Goal: Browse casually

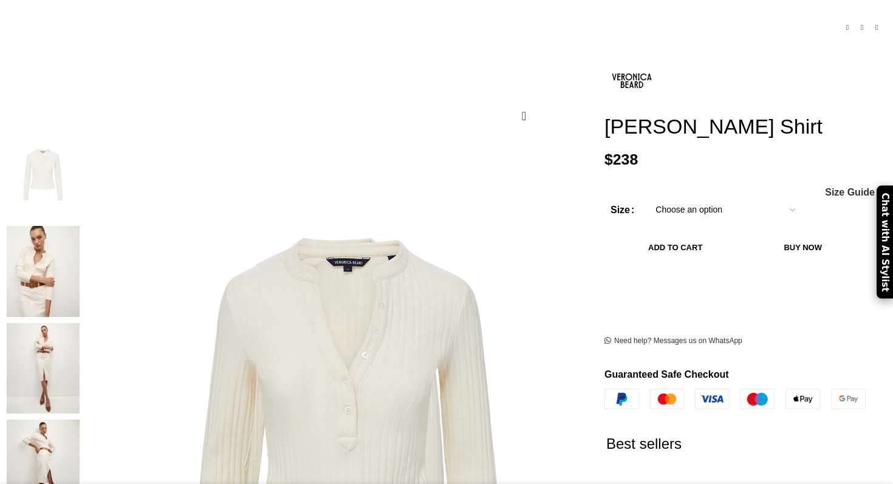
scroll to position [219, 0]
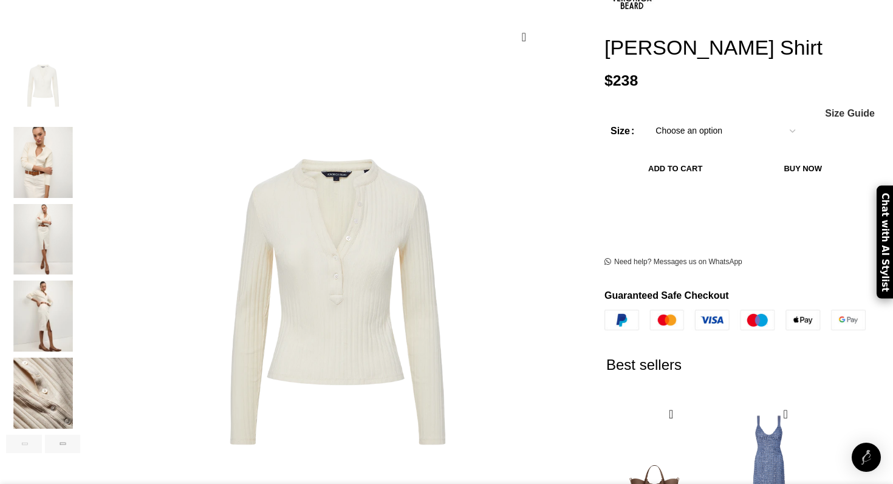
click at [80, 152] on img "2 / 6" at bounding box center [43, 162] width 74 height 71
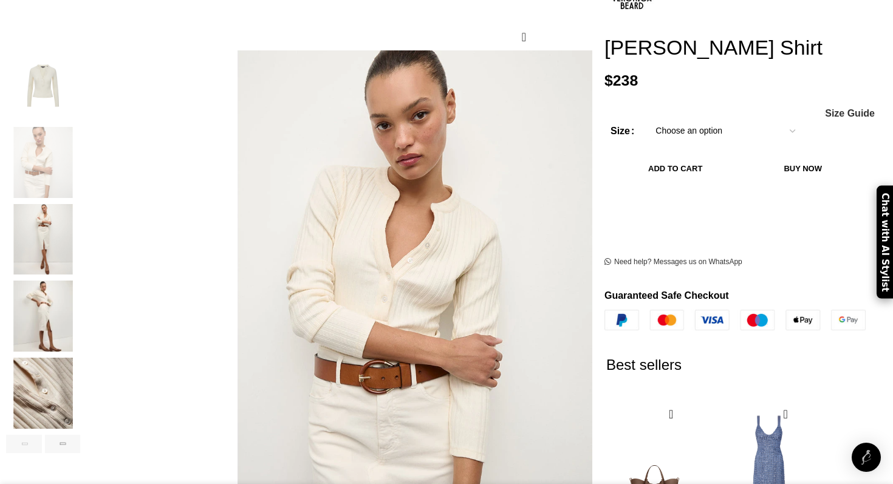
click at [80, 204] on img "3 / 6" at bounding box center [43, 239] width 74 height 71
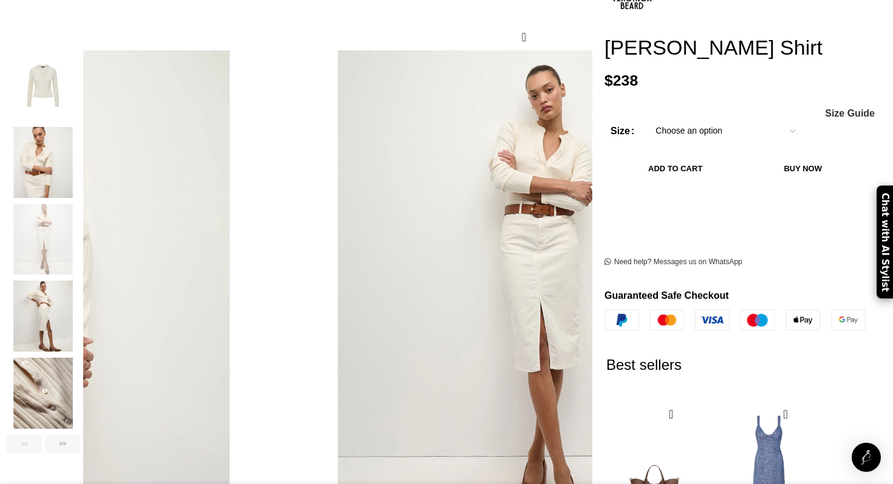
click at [80, 285] on img "4 / 6" at bounding box center [43, 316] width 74 height 71
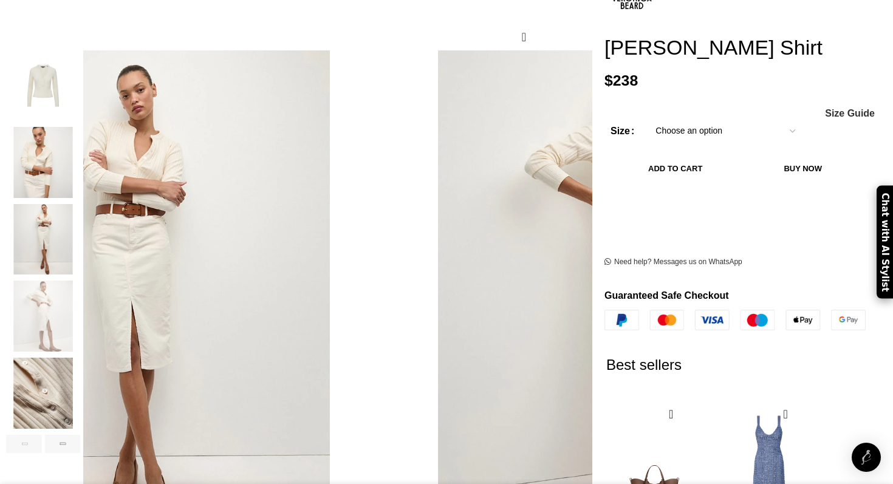
click at [80, 374] on img "5 / 6" at bounding box center [43, 393] width 74 height 71
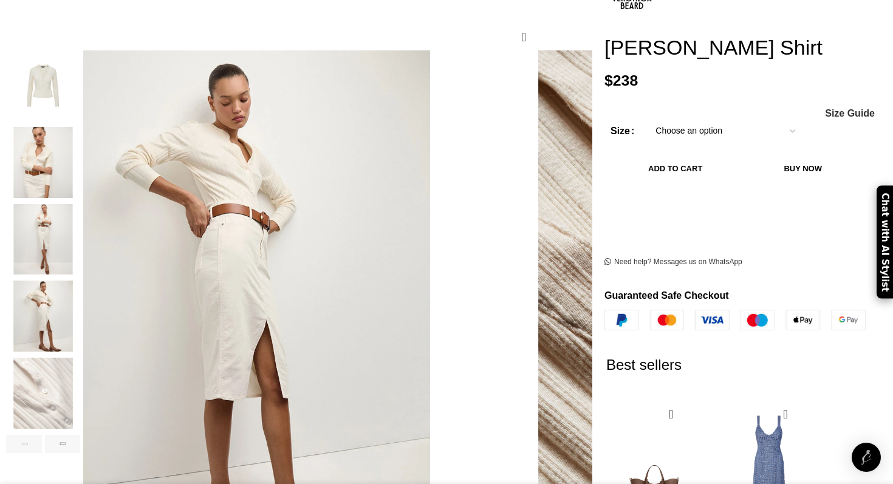
click at [80, 315] on img "4 / 6" at bounding box center [43, 316] width 74 height 71
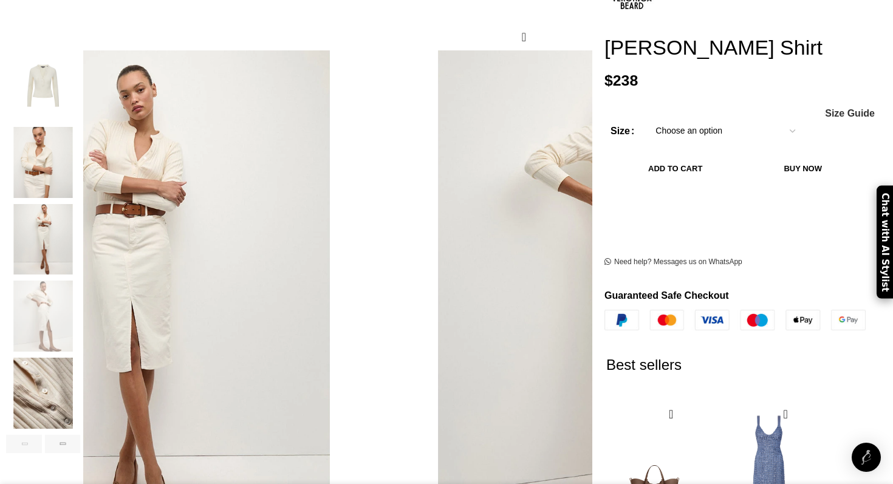
scroll to position [0, 128]
click at [80, 225] on img "3 / 6" at bounding box center [43, 239] width 74 height 71
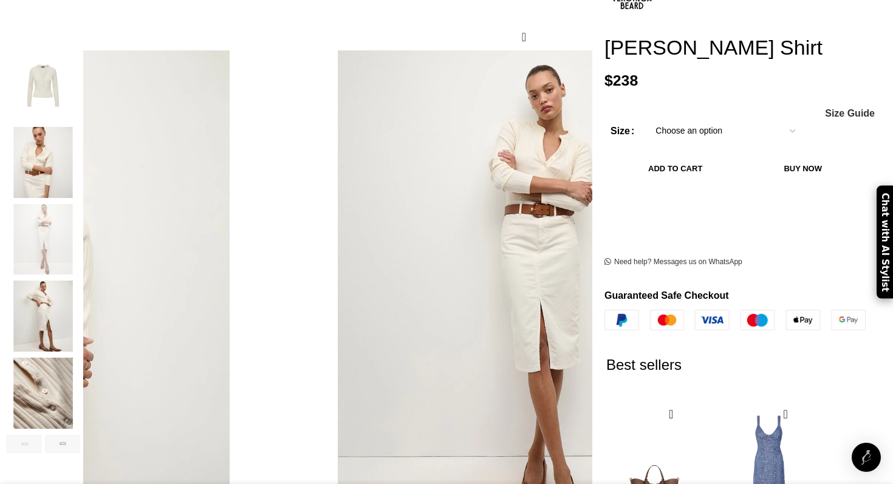
click at [80, 138] on img "2 / 6" at bounding box center [43, 162] width 74 height 71
